Goal: Transaction & Acquisition: Obtain resource

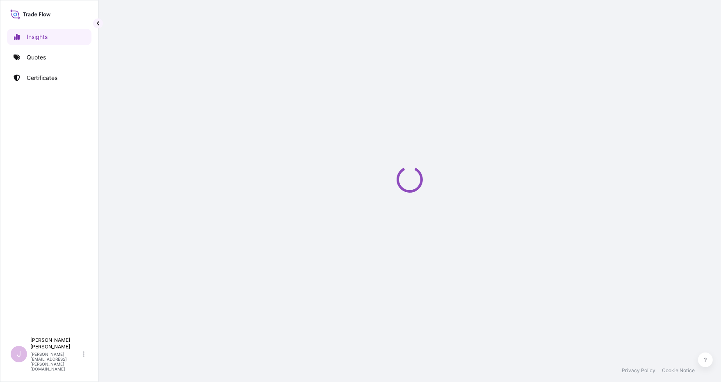
select select "2025"
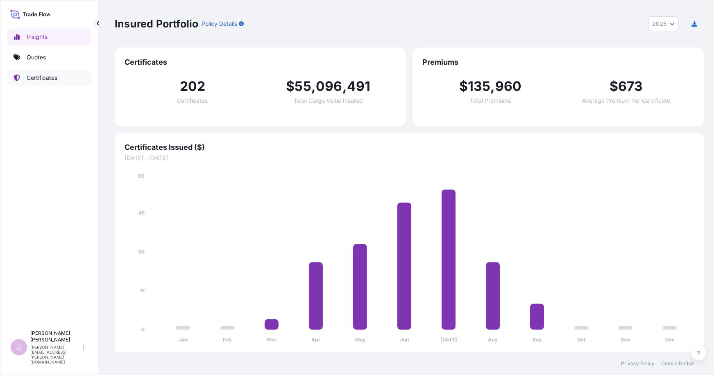
click at [39, 76] on p "Certificates" at bounding box center [42, 78] width 31 height 8
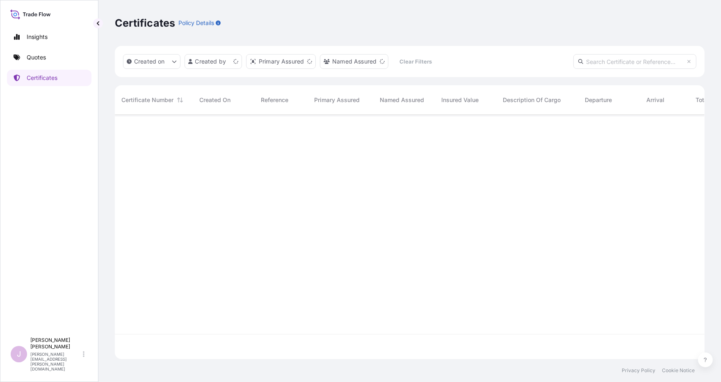
scroll to position [242, 583]
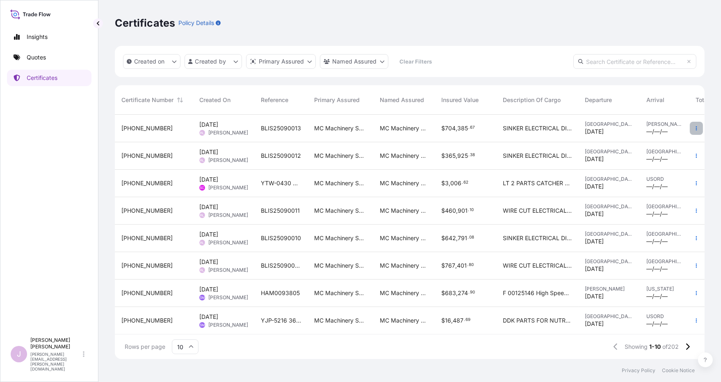
click at [696, 126] on icon "button" at bounding box center [696, 128] width 1 height 4
click at [627, 130] on p "Duplicate quote" at bounding box center [644, 130] width 43 height 8
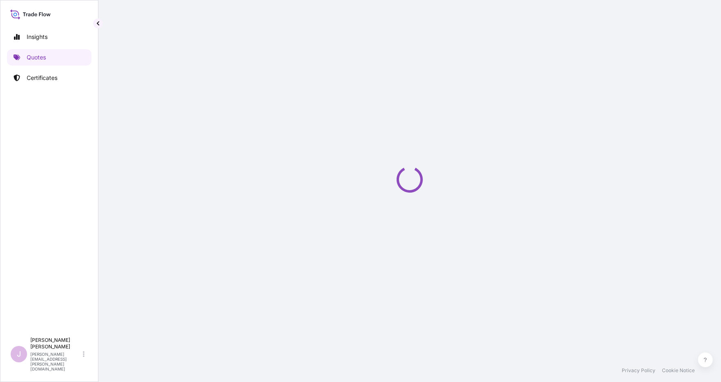
select select "Ocean Vessel"
select select "Road / [GEOGRAPHIC_DATA]"
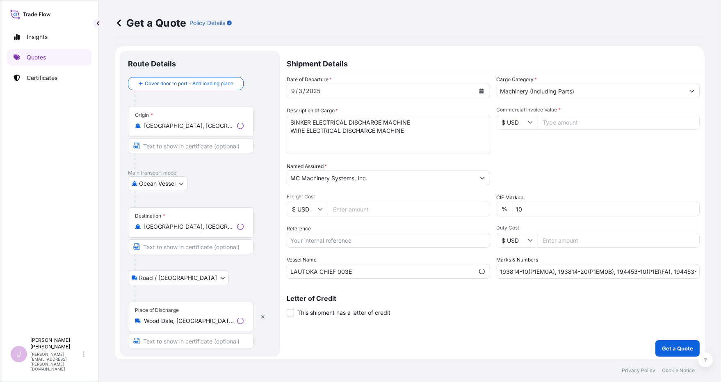
scroll to position [2, 0]
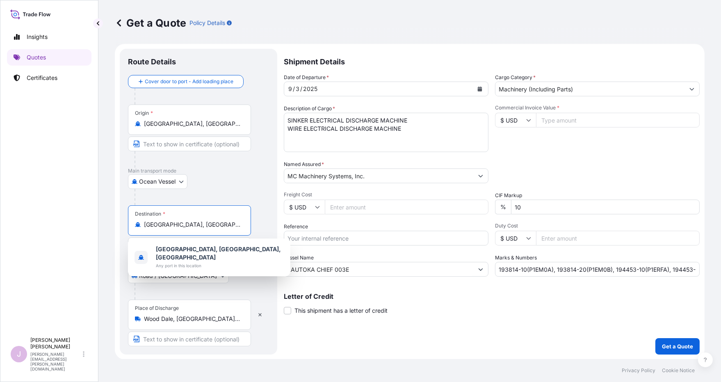
drag, startPoint x: 193, startPoint y: 224, endPoint x: 2, endPoint y: 233, distance: 191.6
click at [3, 233] on div "Insights Quotes Certificates J [PERSON_NAME] [PERSON_NAME][EMAIL_ADDRESS][PERSO…" at bounding box center [360, 191] width 721 height 382
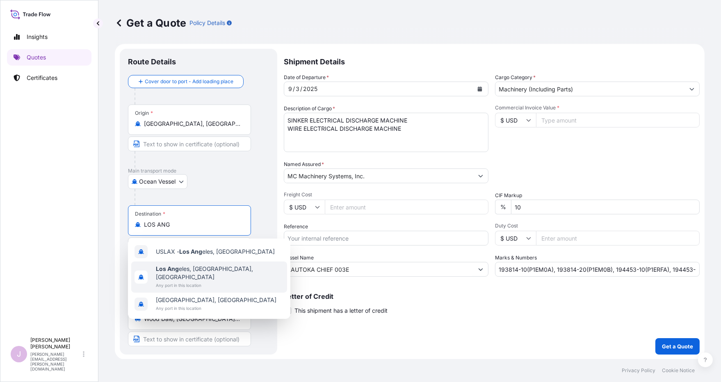
click at [196, 281] on span "Any port in this location" at bounding box center [220, 285] width 128 height 8
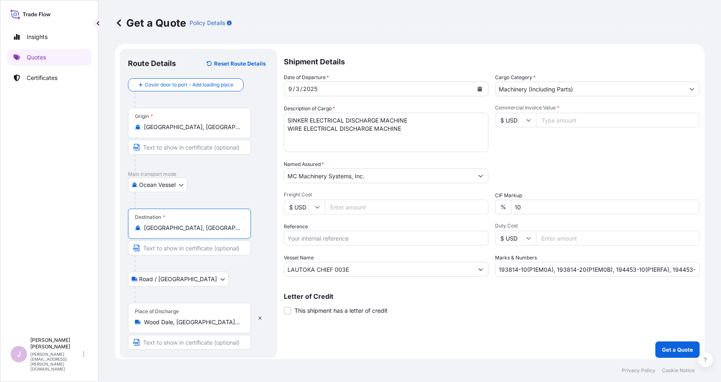
type input "[GEOGRAPHIC_DATA], [GEOGRAPHIC_DATA], [GEOGRAPHIC_DATA]"
drag, startPoint x: 394, startPoint y: 129, endPoint x: 222, endPoint y: 110, distance: 173.1
click at [222, 111] on form "Route Details Reset Route Details Cover door to port - Add loading place Place …" at bounding box center [409, 203] width 589 height 319
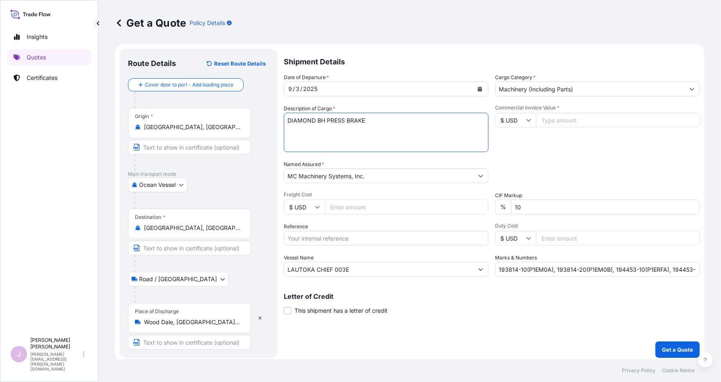
scroll to position [0, 0]
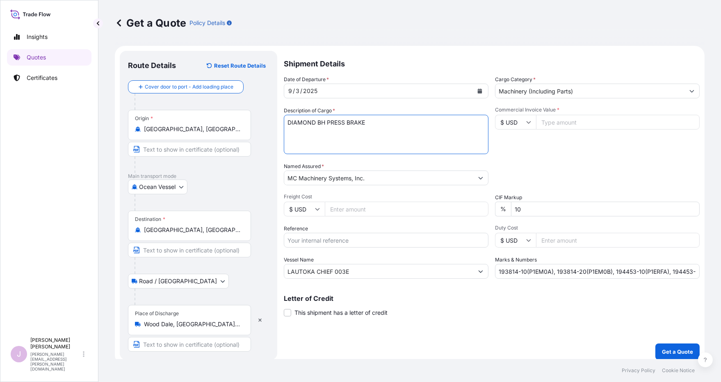
type textarea "DIAMOND BH PRESS BRAKE"
click at [336, 209] on input "Freight Cost" at bounding box center [407, 209] width 164 height 15
paste input "2676.00"
type input "2676.00"
click at [298, 238] on input "Reference" at bounding box center [386, 240] width 205 height 15
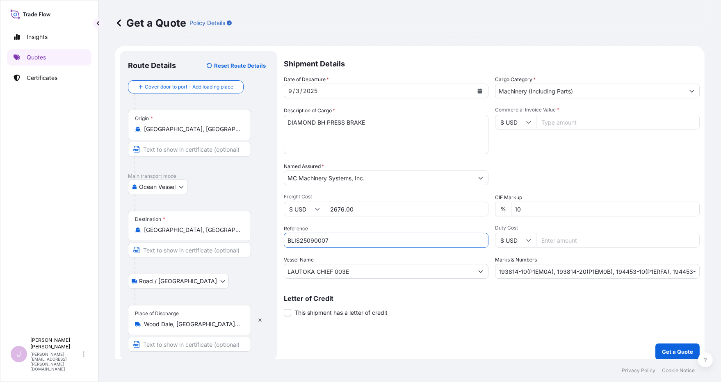
type input "BLIS25090007"
drag, startPoint x: 352, startPoint y: 270, endPoint x: 198, endPoint y: 268, distance: 154.9
click at [198, 268] on form "Route Details Reset Route Details Cover door to port - Add loading place Place …" at bounding box center [409, 205] width 589 height 319
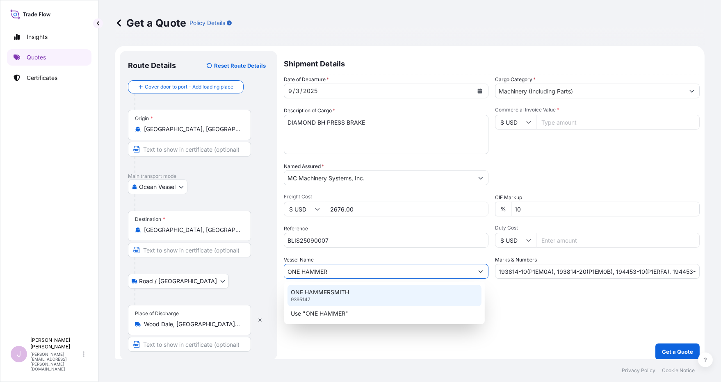
click at [334, 291] on p "ONE HAMMERSMITH" at bounding box center [320, 292] width 58 height 8
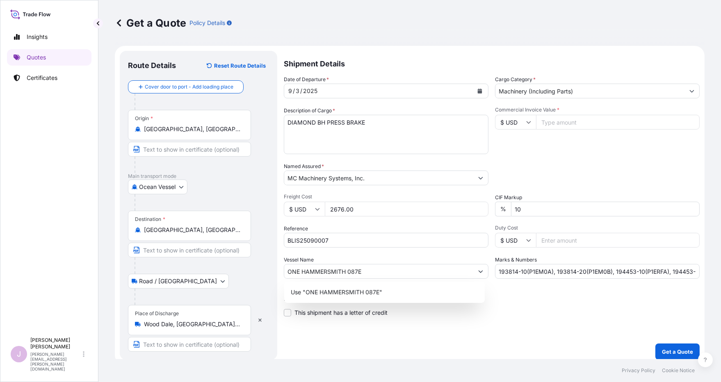
type input "ONE HAMMERSMITH"
drag, startPoint x: 577, startPoint y: 123, endPoint x: 710, endPoint y: 78, distance: 140.2
click at [602, 110] on div "Commercial Invoice Value * $ USD" at bounding box center [597, 131] width 205 height 48
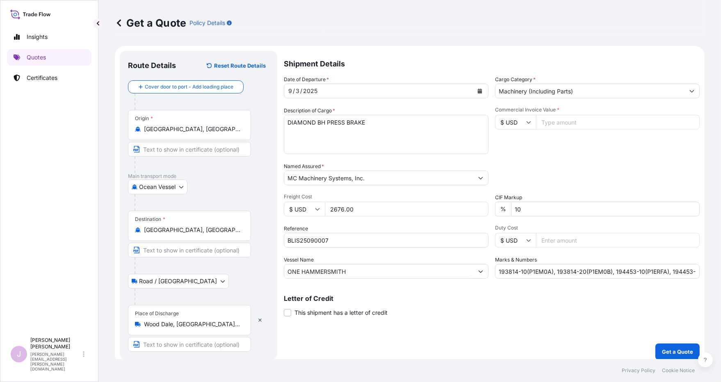
click at [547, 118] on input "Commercial Invoice Value *" at bounding box center [618, 122] width 164 height 15
paste input "102200.00"
type input "102200.00"
drag, startPoint x: 493, startPoint y: 270, endPoint x: 765, endPoint y: 274, distance: 271.8
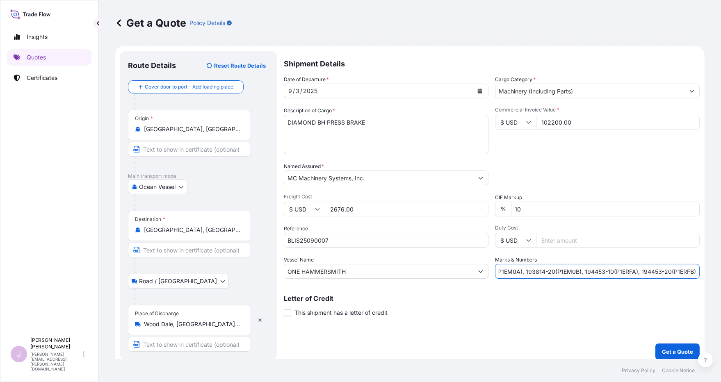
click at [720, 274] on html "Insights Quotes Certificates J [PERSON_NAME] [PERSON_NAME][EMAIL_ADDRESS][PERSO…" at bounding box center [360, 191] width 721 height 382
drag, startPoint x: 496, startPoint y: 272, endPoint x: 515, endPoint y: 233, distance: 42.7
click at [497, 270] on input "Marks & Numbers" at bounding box center [597, 271] width 205 height 15
type input "194032-10(25KX222370-001), 194032-20(25KX222390-001)"
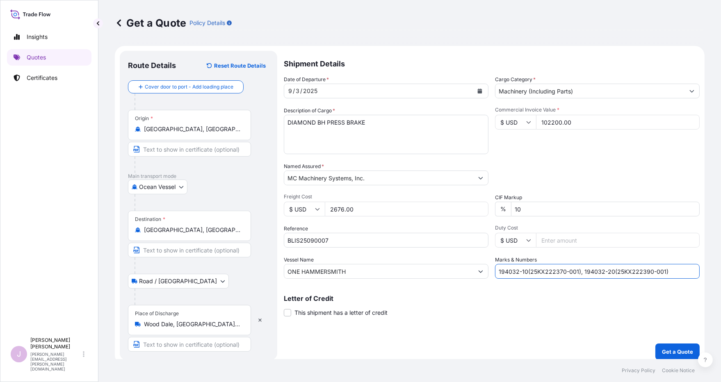
click at [655, 343] on button "Get a Quote" at bounding box center [677, 351] width 44 height 16
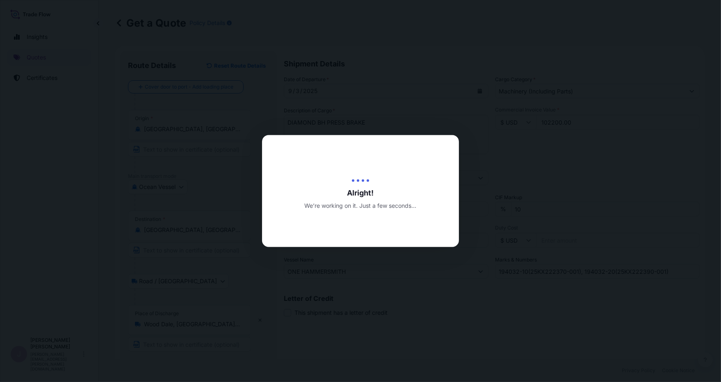
type input "[DATE]"
select select "Ocean Vessel"
select select "Road / [GEOGRAPHIC_DATA]"
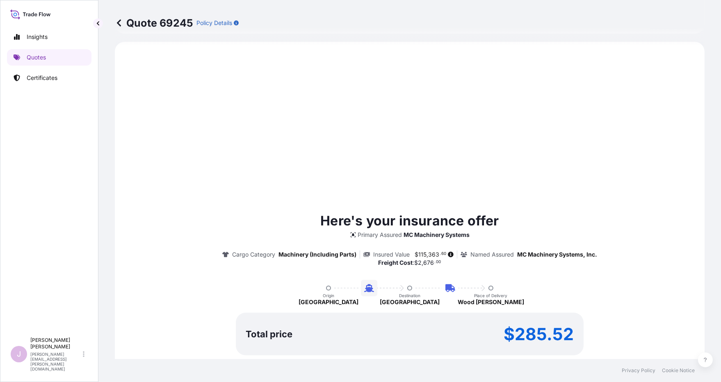
scroll to position [328, 0]
drag, startPoint x: 337, startPoint y: 159, endPoint x: 343, endPoint y: 164, distance: 7.6
click at [337, 158] on div "Here's your insurance offer Primary Assured MC Machinery Systems Cargo Category…" at bounding box center [409, 299] width 566 height 493
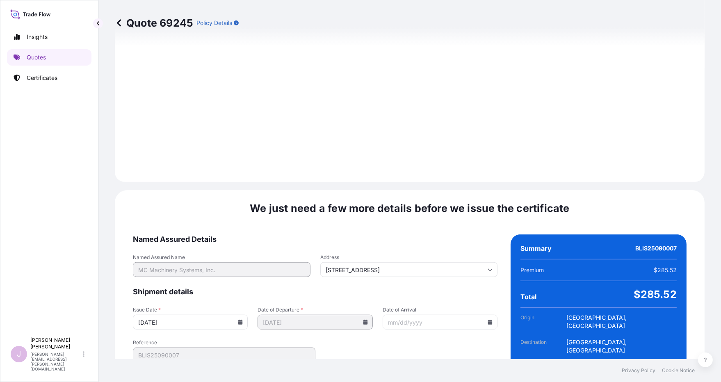
scroll to position [962, 0]
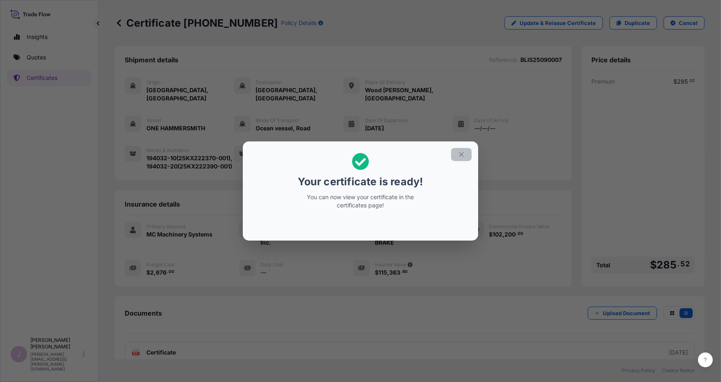
click at [464, 154] on icon "button" at bounding box center [460, 154] width 7 height 7
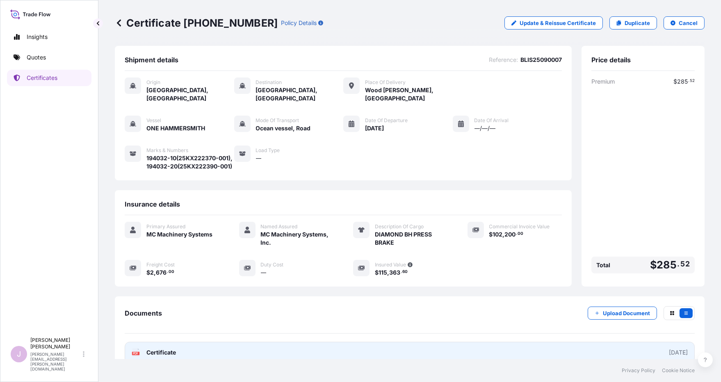
click at [138, 354] on g "PDF" at bounding box center [135, 352] width 7 height 8
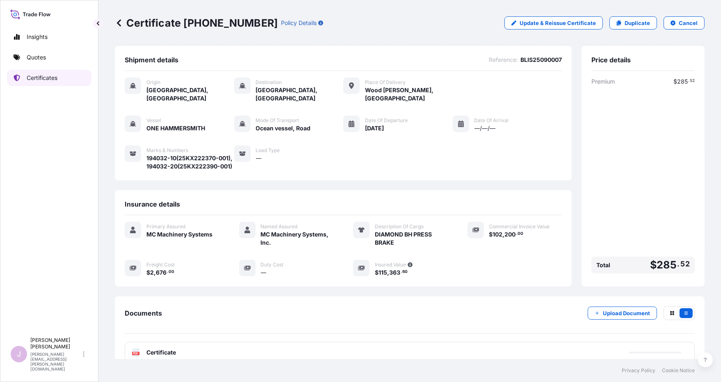
click at [60, 79] on link "Certificates" at bounding box center [49, 78] width 84 height 16
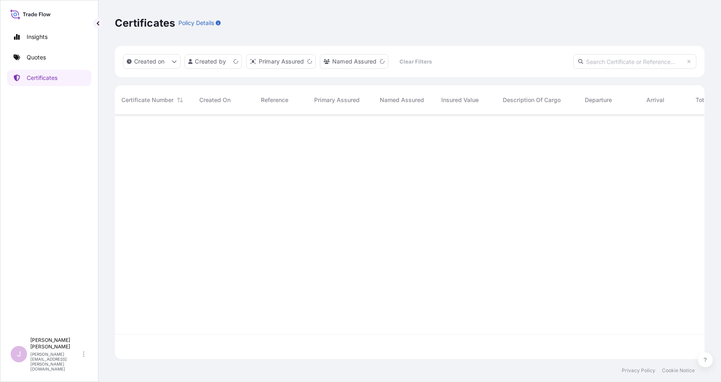
scroll to position [242, 583]
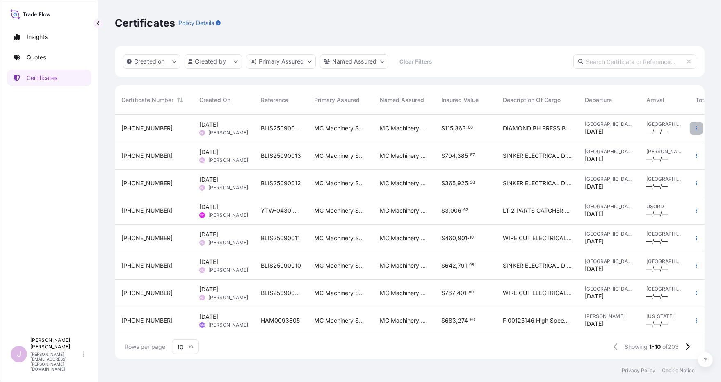
click at [693, 127] on icon "button" at bounding box center [695, 128] width 5 height 5
click at [634, 129] on p "Duplicate quote" at bounding box center [644, 130] width 43 height 8
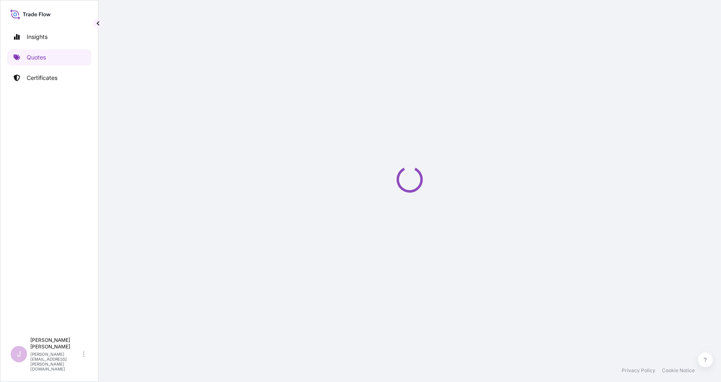
select select "Ocean Vessel"
select select "Road / [GEOGRAPHIC_DATA]"
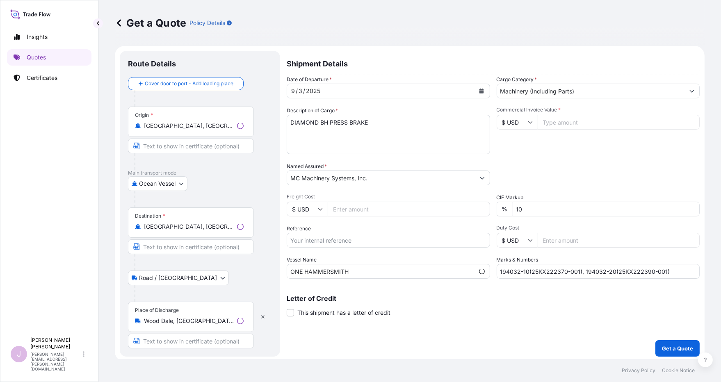
scroll to position [2, 0]
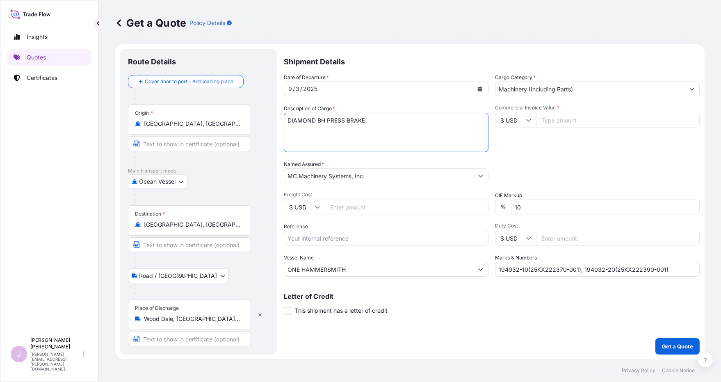
drag, startPoint x: 322, startPoint y: 117, endPoint x: 216, endPoint y: 115, distance: 106.6
click at [216, 116] on form "Route Details Cover door to port - Add loading place Place of loading Road / In…" at bounding box center [409, 202] width 589 height 316
type textarea "PARTS FOR PRESS BRAKE"
click at [339, 206] on input "Freight Cost" at bounding box center [407, 207] width 164 height 15
paste input "3118.68"
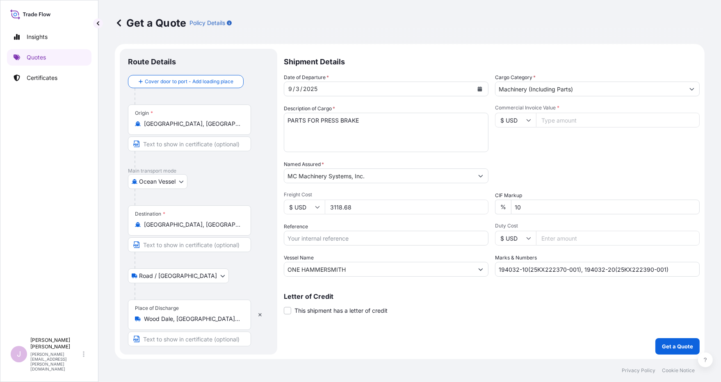
type input "3118.68"
click at [307, 237] on input "Reference" at bounding box center [386, 238] width 205 height 15
type input "BLIS25090008"
drag, startPoint x: 350, startPoint y: 269, endPoint x: 355, endPoint y: 266, distance: 6.4
click at [350, 268] on input "ONE HAMMERSMITH" at bounding box center [378, 269] width 189 height 15
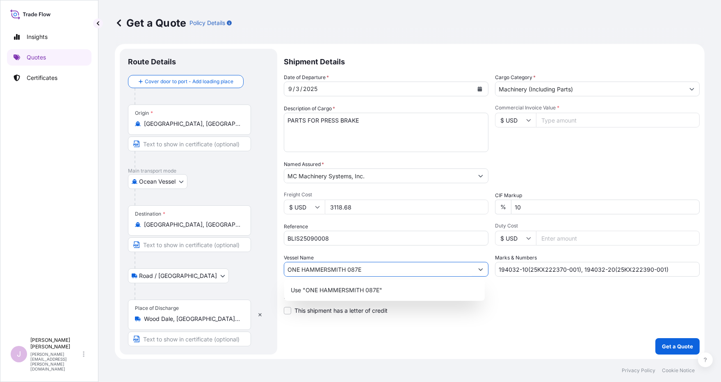
type input "ONE HAMMERSMITH 087E"
click at [556, 122] on input "Commercial Invoice Value *" at bounding box center [618, 120] width 164 height 15
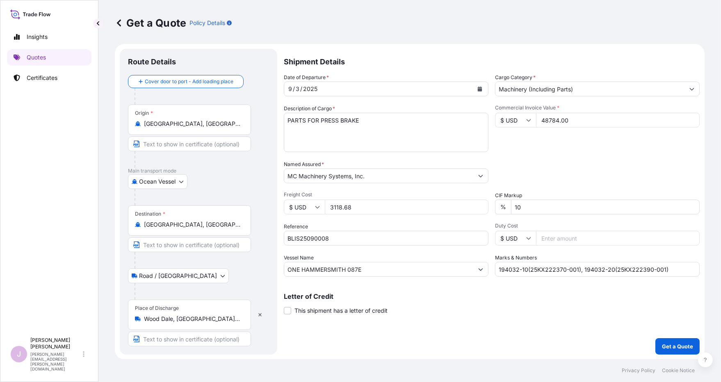
type input "48784.00"
drag, startPoint x: 492, startPoint y: 267, endPoint x: 709, endPoint y: 275, distance: 217.4
click at [710, 274] on div "Get a Quote Policy Details Route Details Cover door to port - Add loading place…" at bounding box center [409, 179] width 622 height 359
drag, startPoint x: 504, startPoint y: 270, endPoint x: 504, endPoint y: 264, distance: 5.7
click at [504, 267] on input "19" at bounding box center [597, 269] width 205 height 15
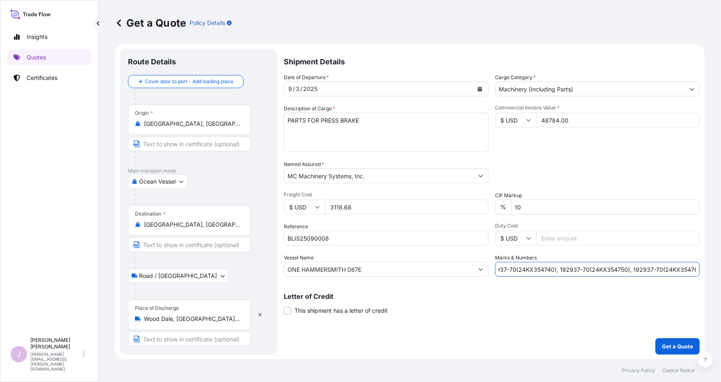
scroll to position [0, 236]
type input "192937-10(24KX354030), 192937-20(24KX354040), 192937-70(24KX354730), 192937-70(…"
click at [661, 344] on p "Get a Quote" at bounding box center [676, 346] width 31 height 8
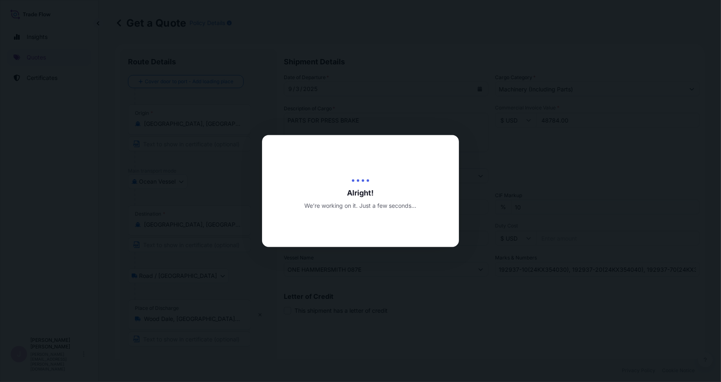
type input "[DATE]"
select select "Ocean Vessel"
select select "Road / [GEOGRAPHIC_DATA]"
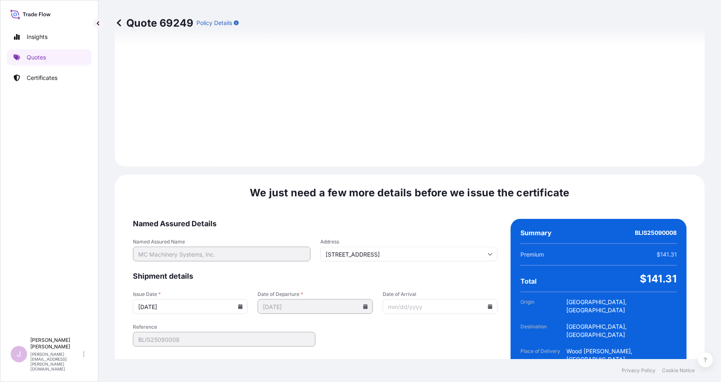
scroll to position [962, 0]
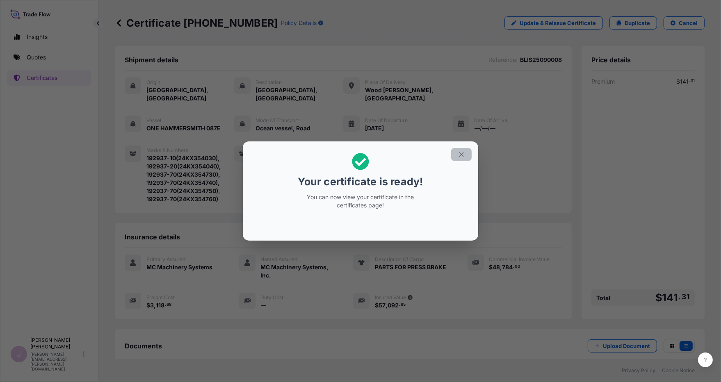
click at [457, 155] on button "button" at bounding box center [461, 154] width 20 height 13
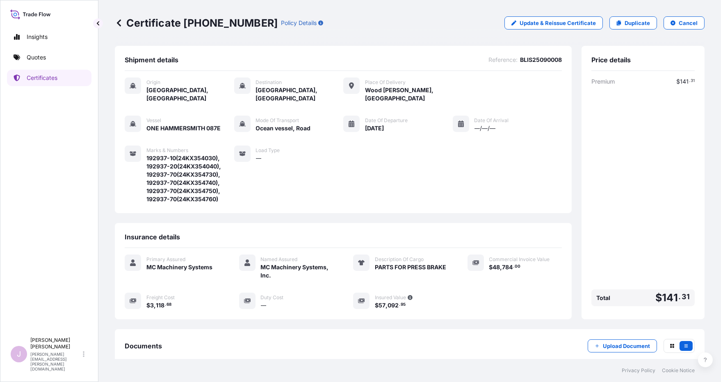
click at [663, 183] on div "Premium $ 141 . 31 Total $ 141 . 31" at bounding box center [642, 193] width 103 height 232
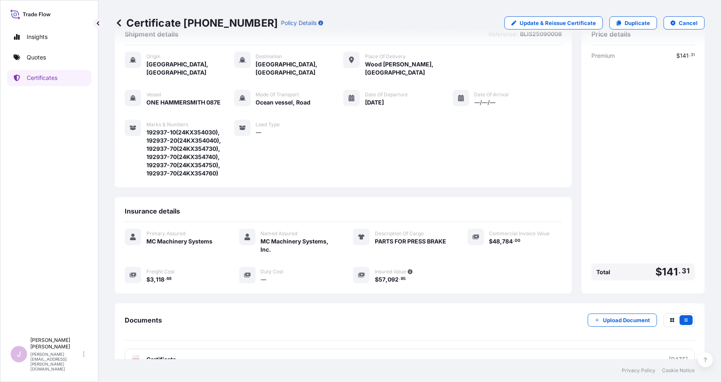
scroll to position [38, 0]
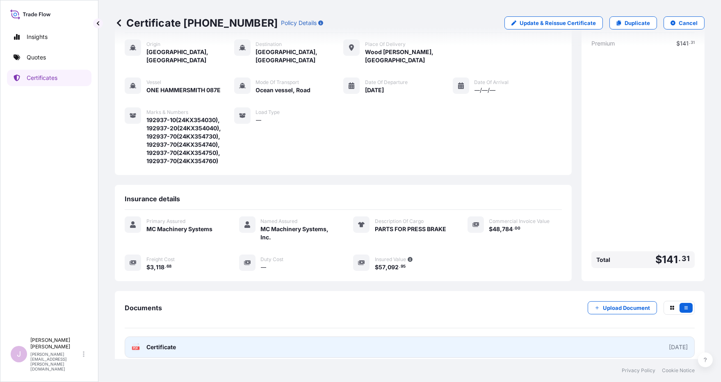
click at [154, 343] on span "Certificate" at bounding box center [161, 347] width 30 height 8
